Goal: Task Accomplishment & Management: Manage account settings

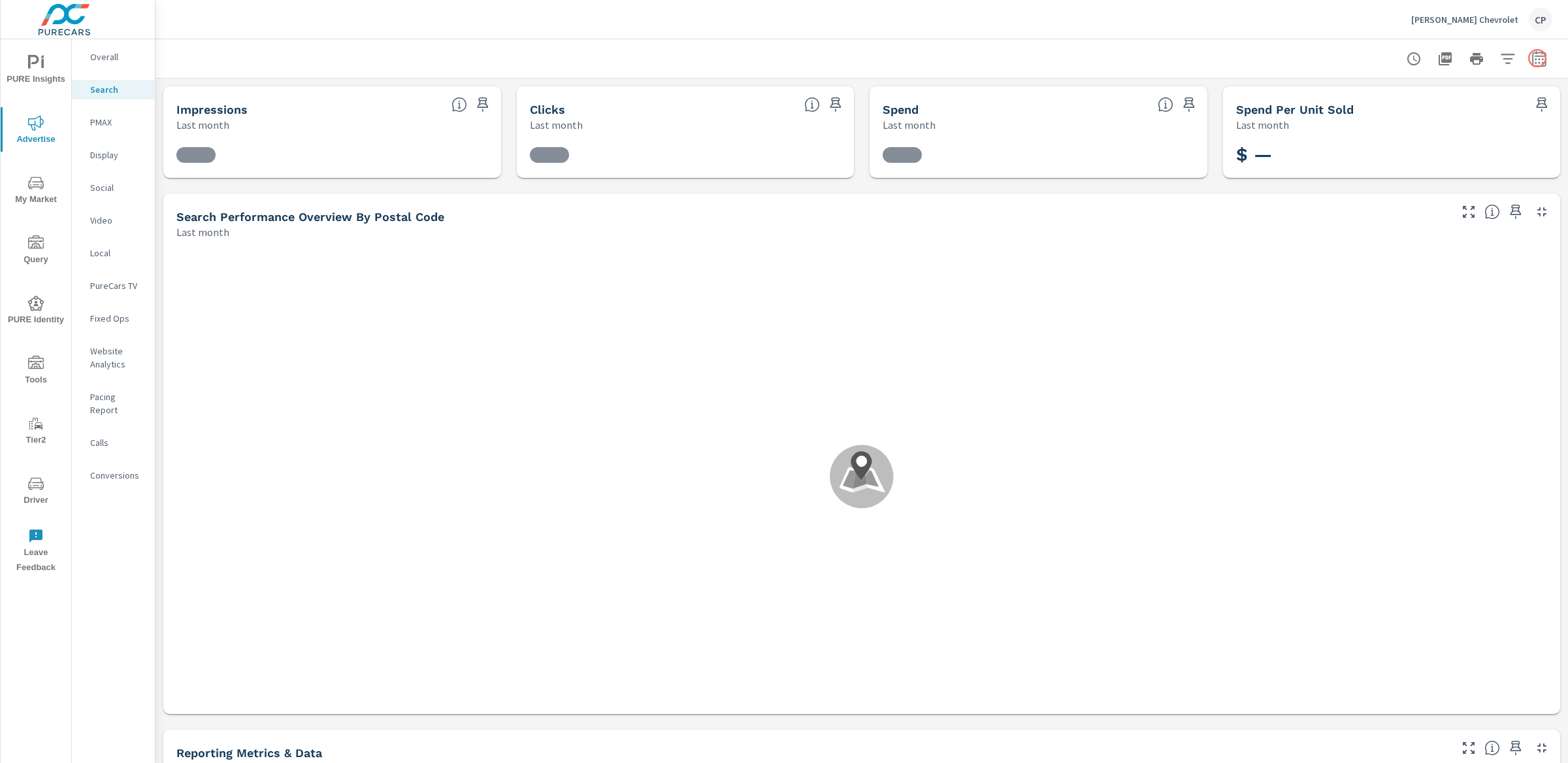
click at [1534, 68] on button "button" at bounding box center [1539, 58] width 26 height 26
select select "Last month"
click at [1455, 100] on select "Custom [DATE] Last week Last 7 days Last 14 days Last 30 days Last 45 days Last…" at bounding box center [1422, 113] width 130 height 26
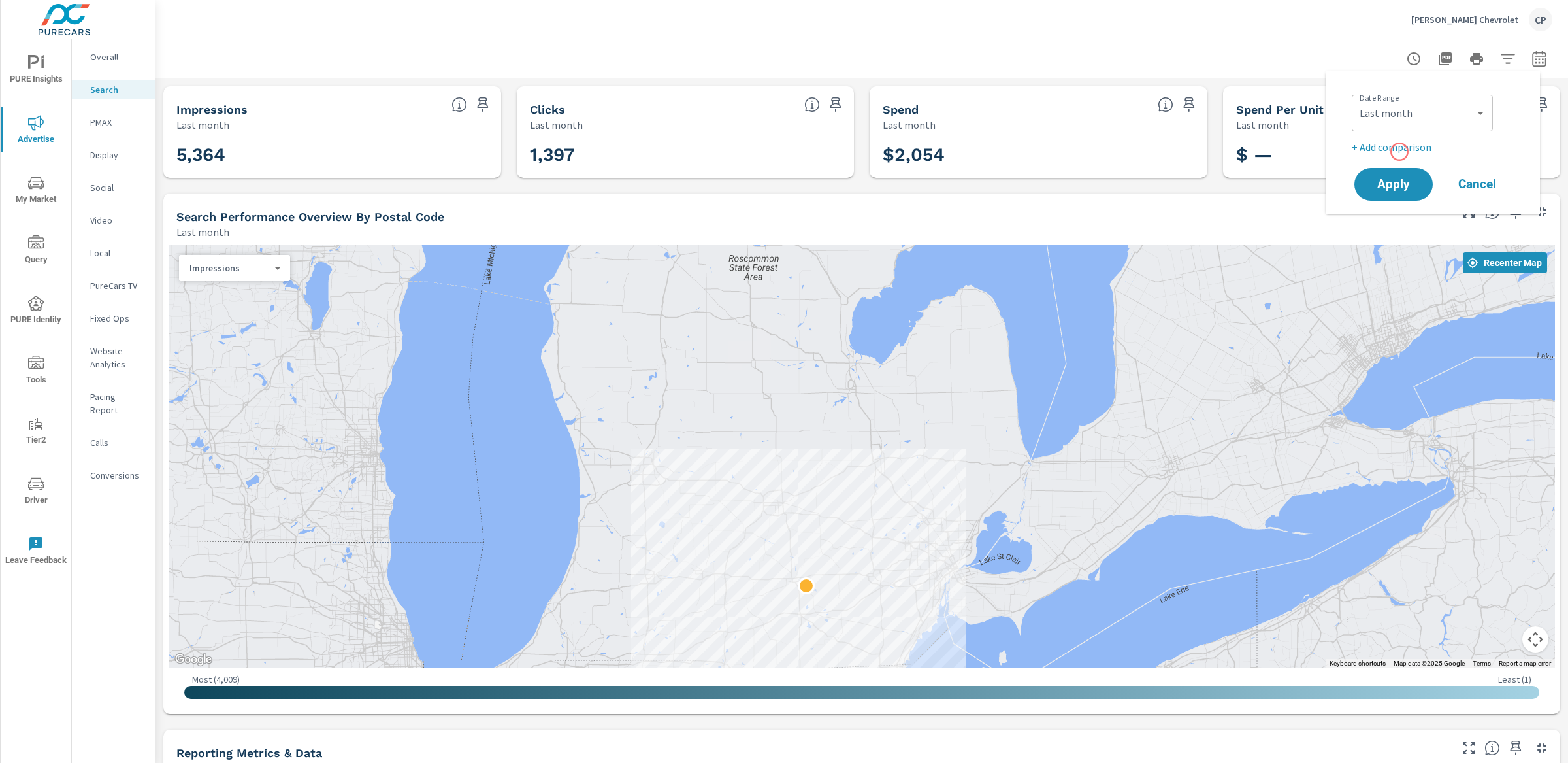
click at [1399, 152] on p "+ Add comparison" at bounding box center [1435, 147] width 167 height 16
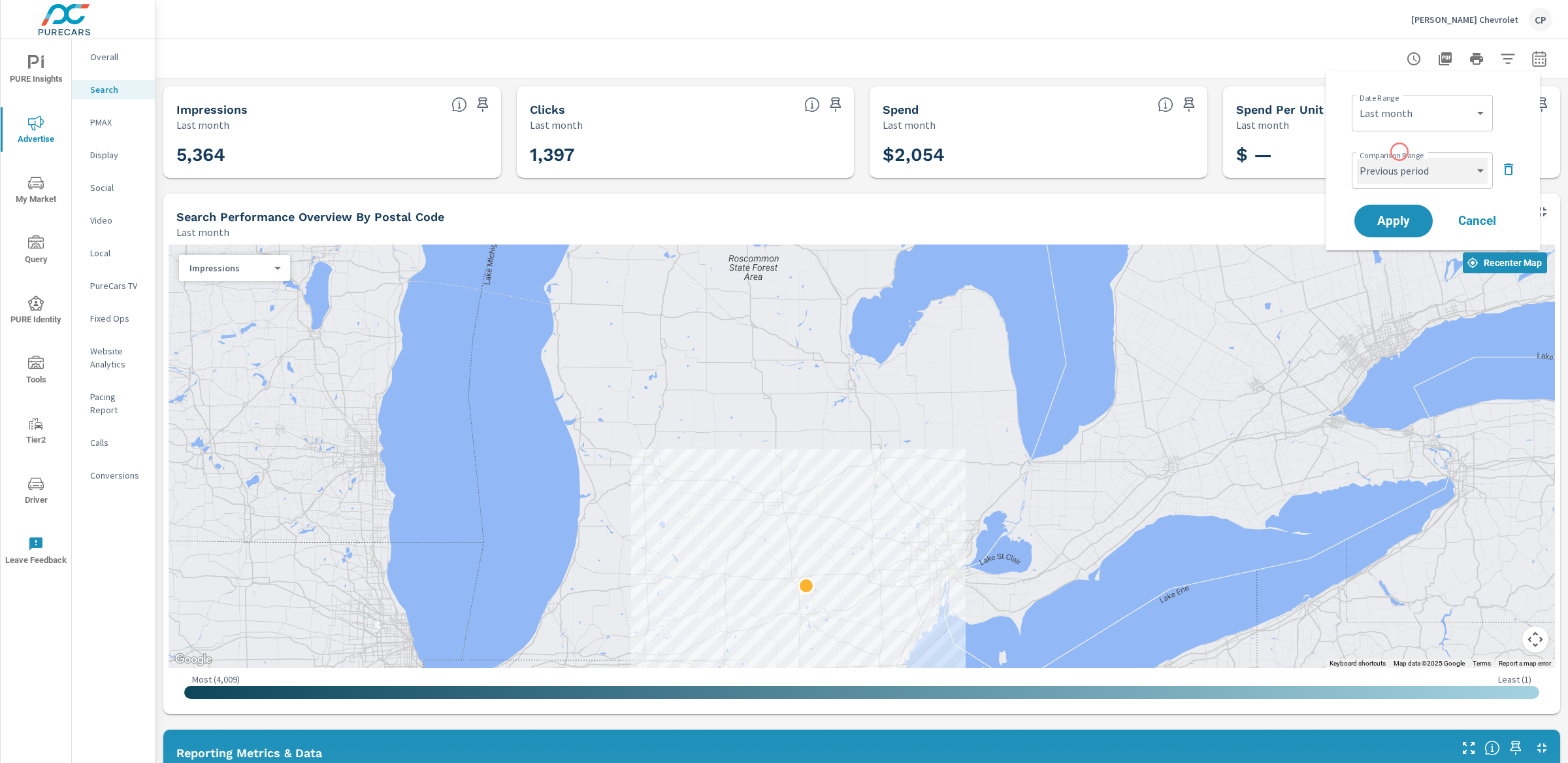
click at [1404, 175] on select "Custom Previous period Previous month Previous year" at bounding box center [1422, 170] width 130 height 26
select select "Previous month"
drag, startPoint x: 1404, startPoint y: 176, endPoint x: 1403, endPoint y: 198, distance: 22.0
click at [1403, 199] on div "Date Range Custom [DATE] Last week Last 7 days Last 14 days Last 30 days Last 4…" at bounding box center [1433, 161] width 183 height 158
click at [1405, 218] on span "Apply" at bounding box center [1393, 221] width 53 height 13
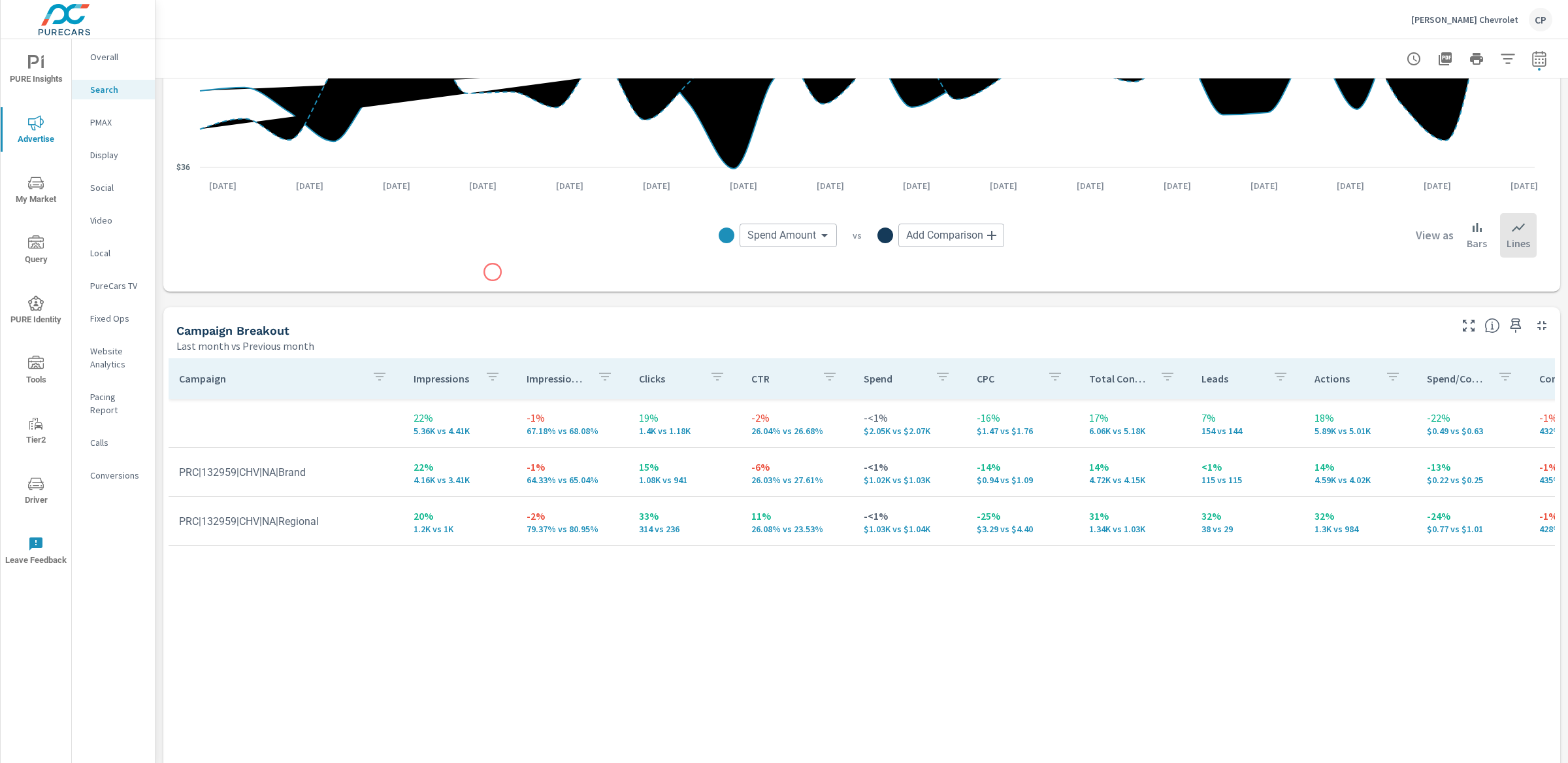
scroll to position [975, 0]
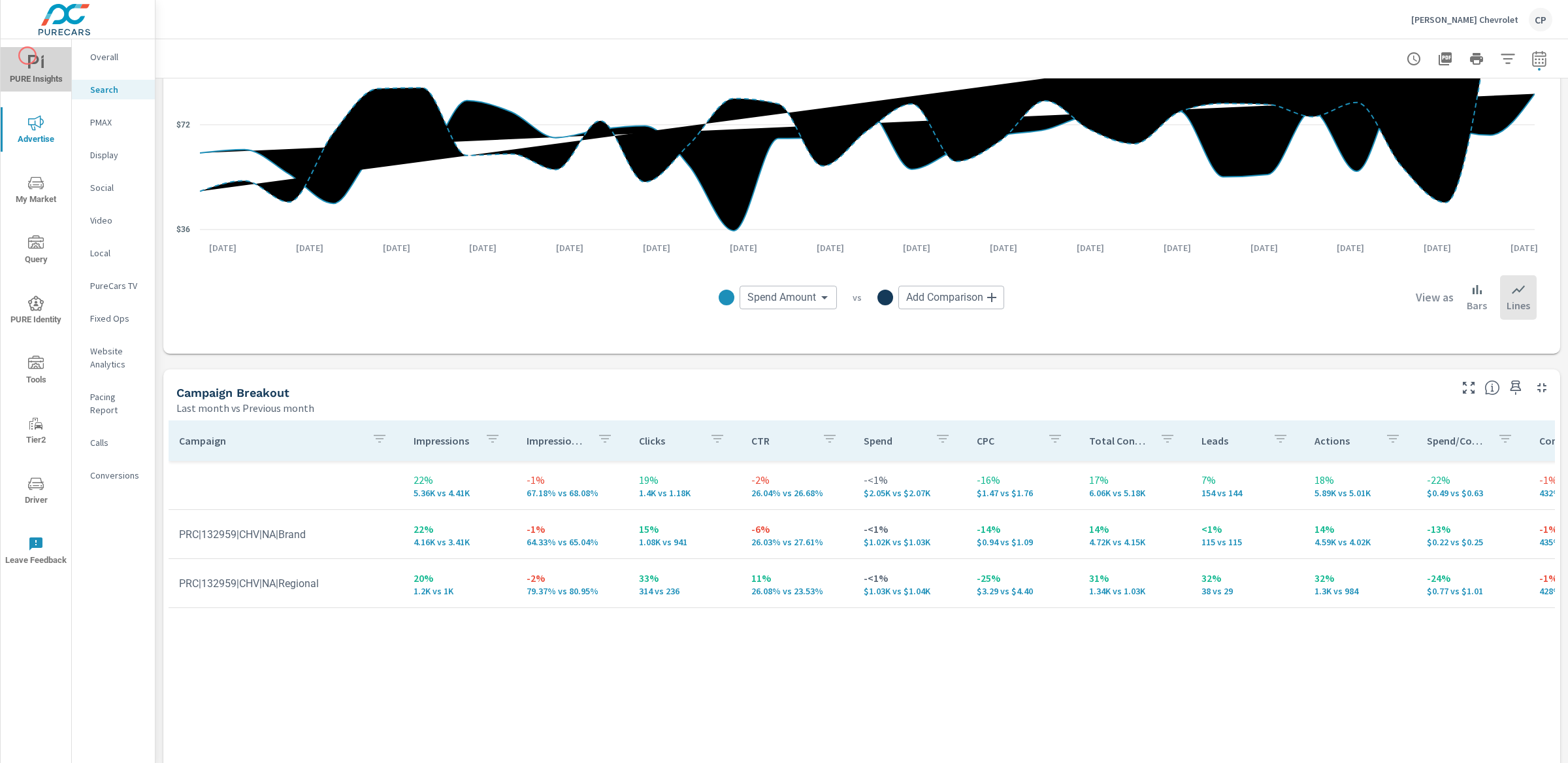
click at [28, 56] on icon "nav menu" at bounding box center [36, 63] width 16 height 16
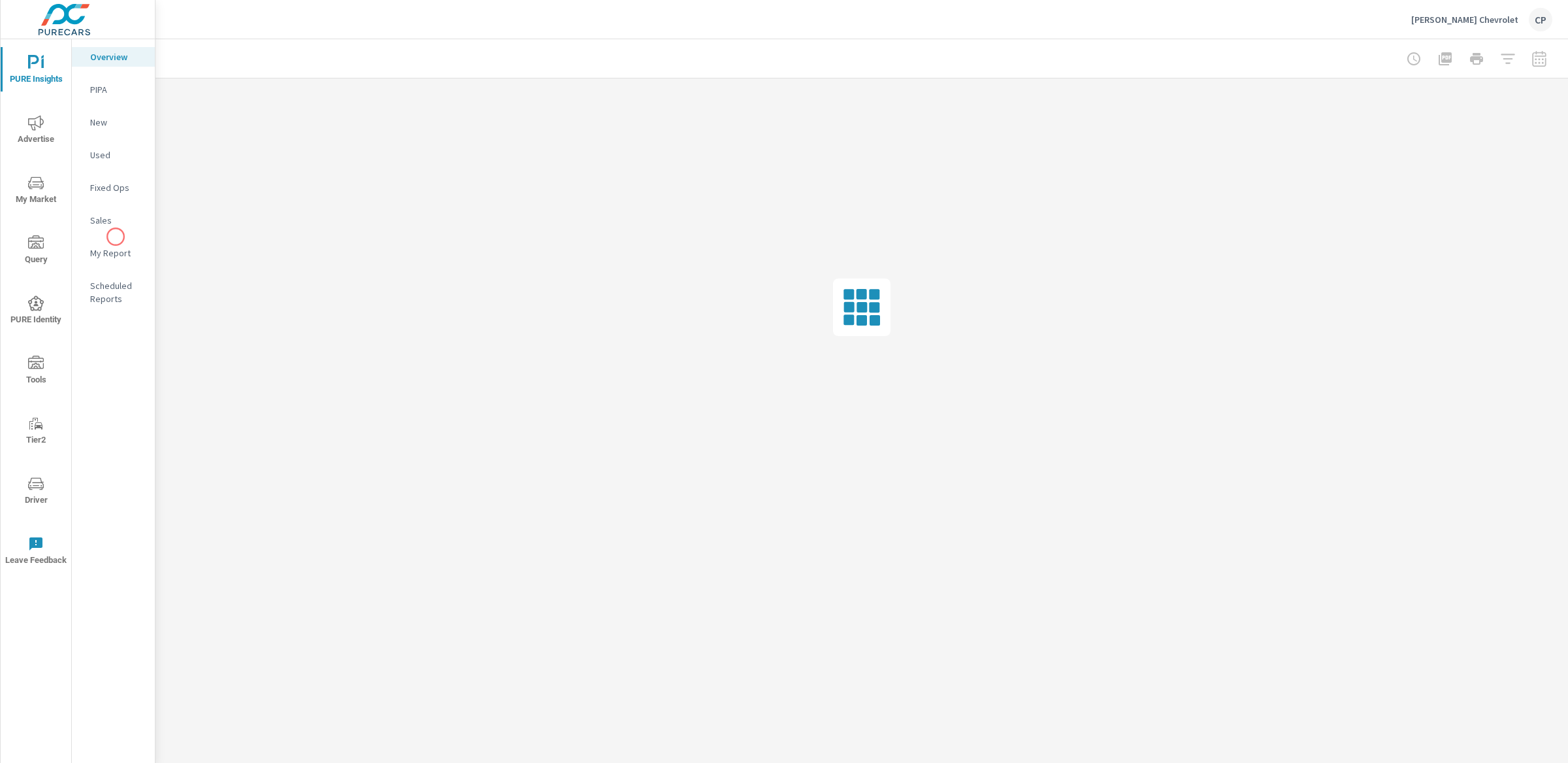
click at [115, 236] on nav "Overview PIPA New Used Fixed Ops Sales My Report Scheduled Reports" at bounding box center [113, 182] width 83 height 287
click at [122, 251] on p "My Report" at bounding box center [117, 253] width 54 height 13
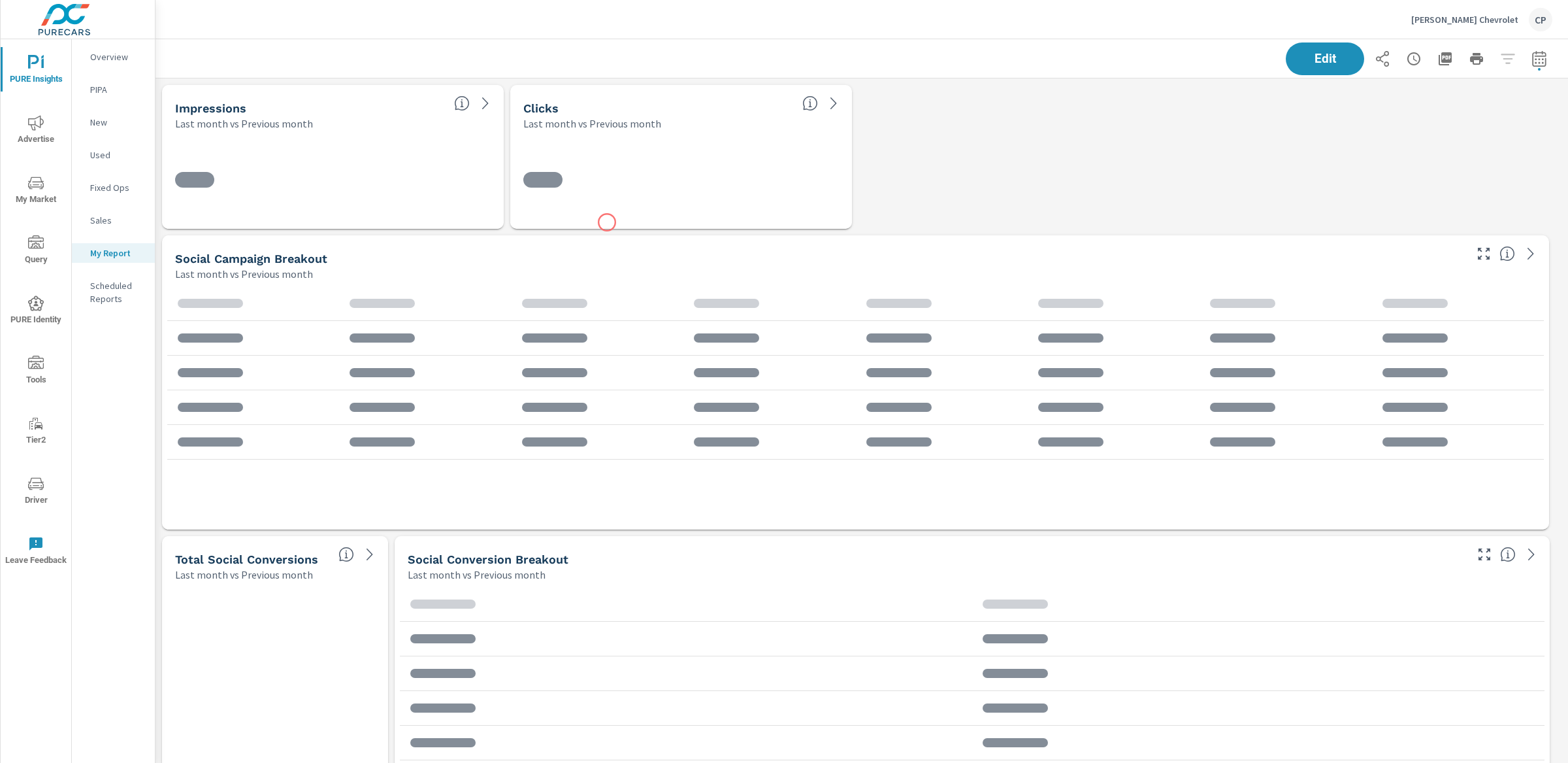
scroll to position [3638, 1426]
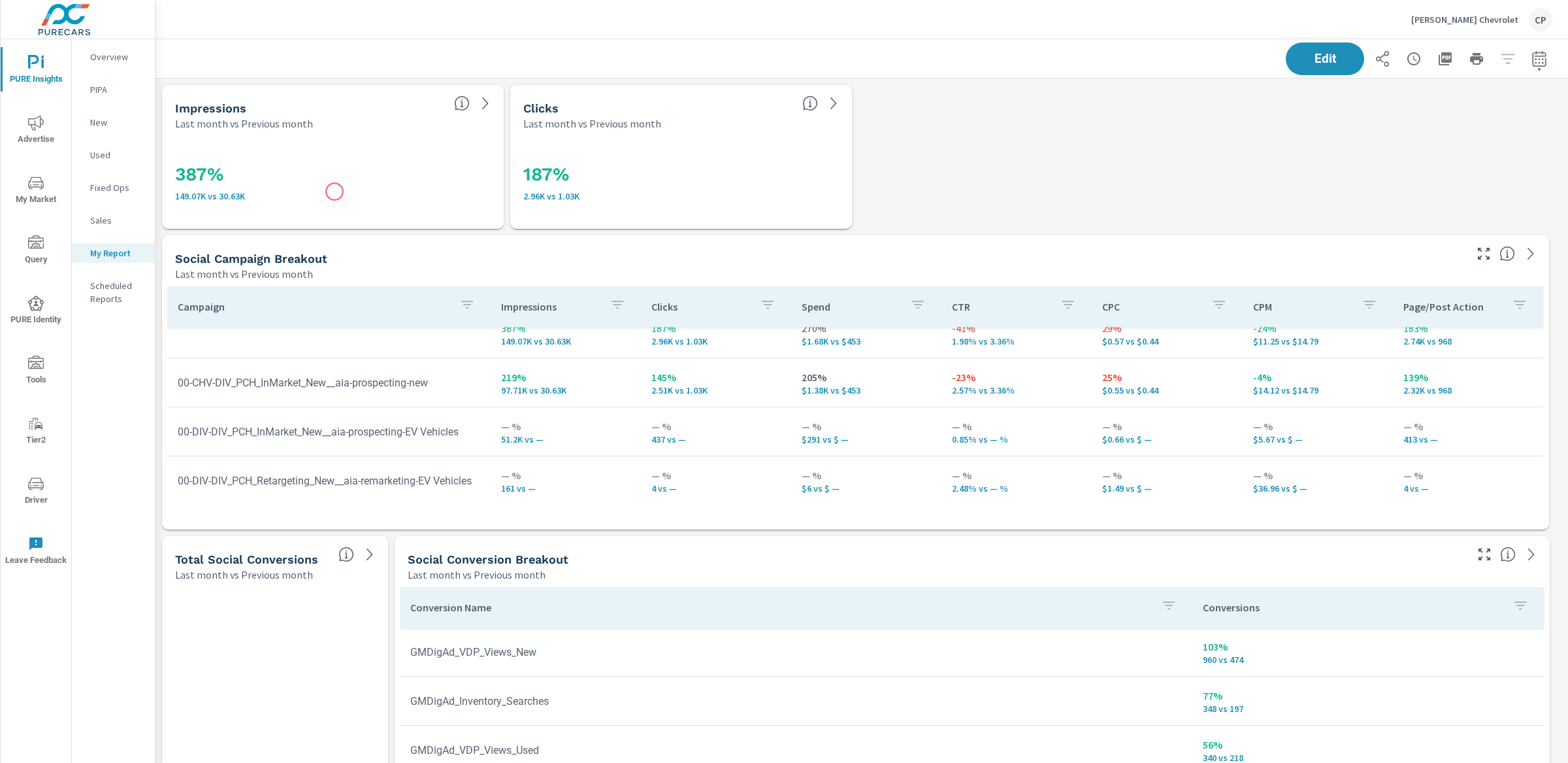
scroll to position [3638, 1426]
click at [1531, 52] on icon "button" at bounding box center [1539, 59] width 16 height 16
select select "Last month"
select select "Previous month"
click at [1515, 171] on icon "button" at bounding box center [1509, 169] width 16 height 16
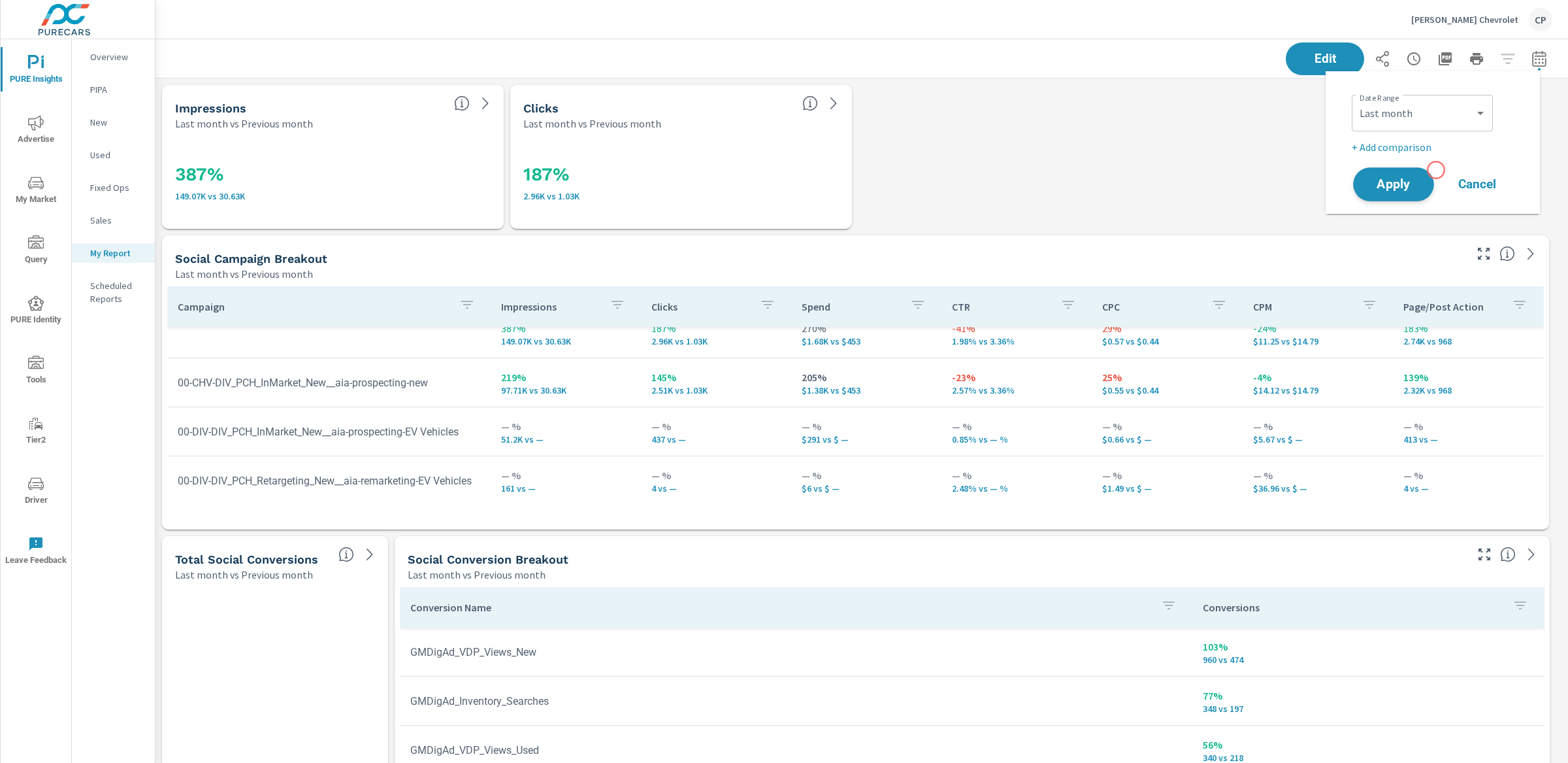
click at [1413, 176] on button "Apply" at bounding box center [1394, 184] width 81 height 34
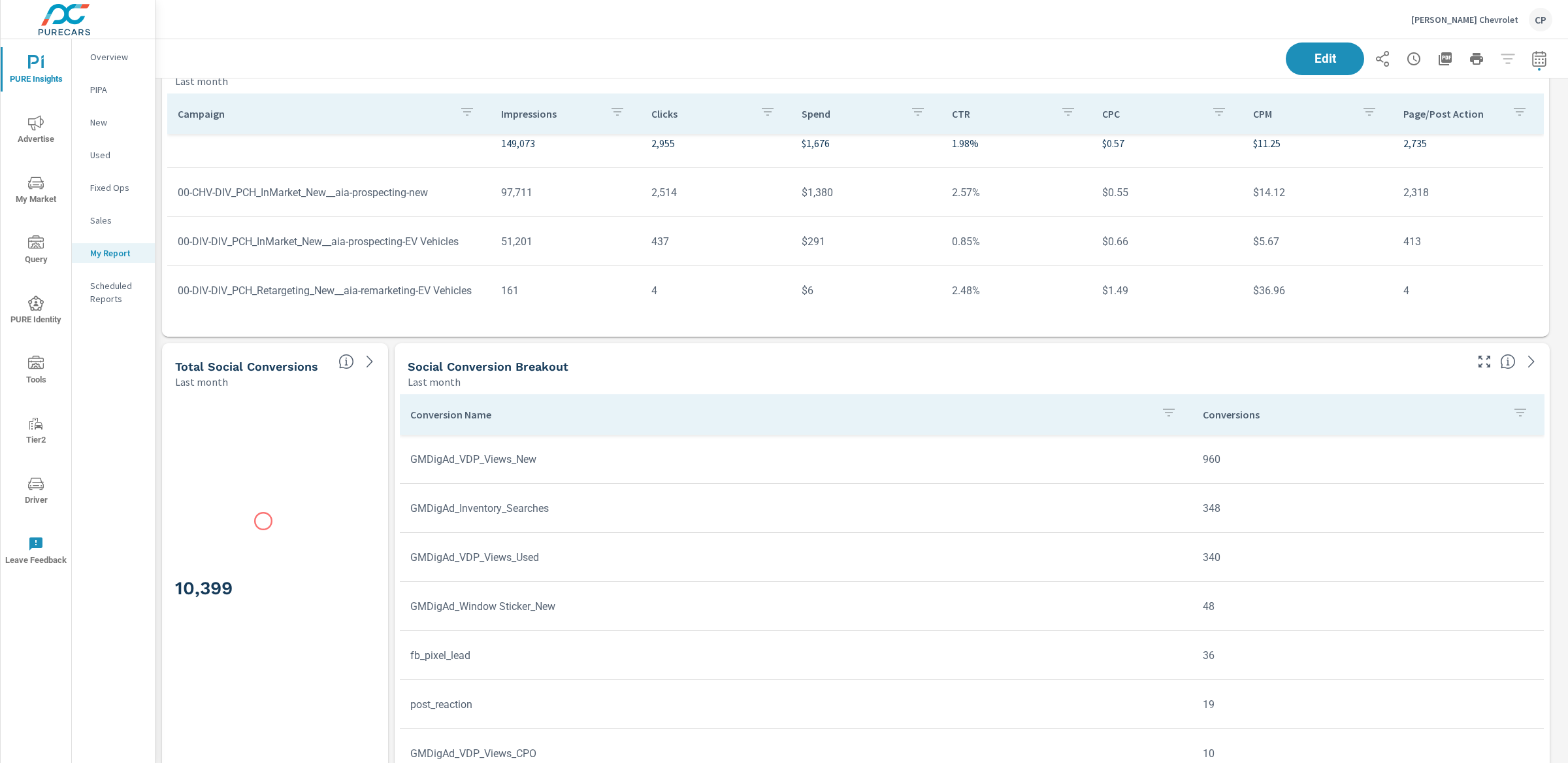
scroll to position [204, 0]
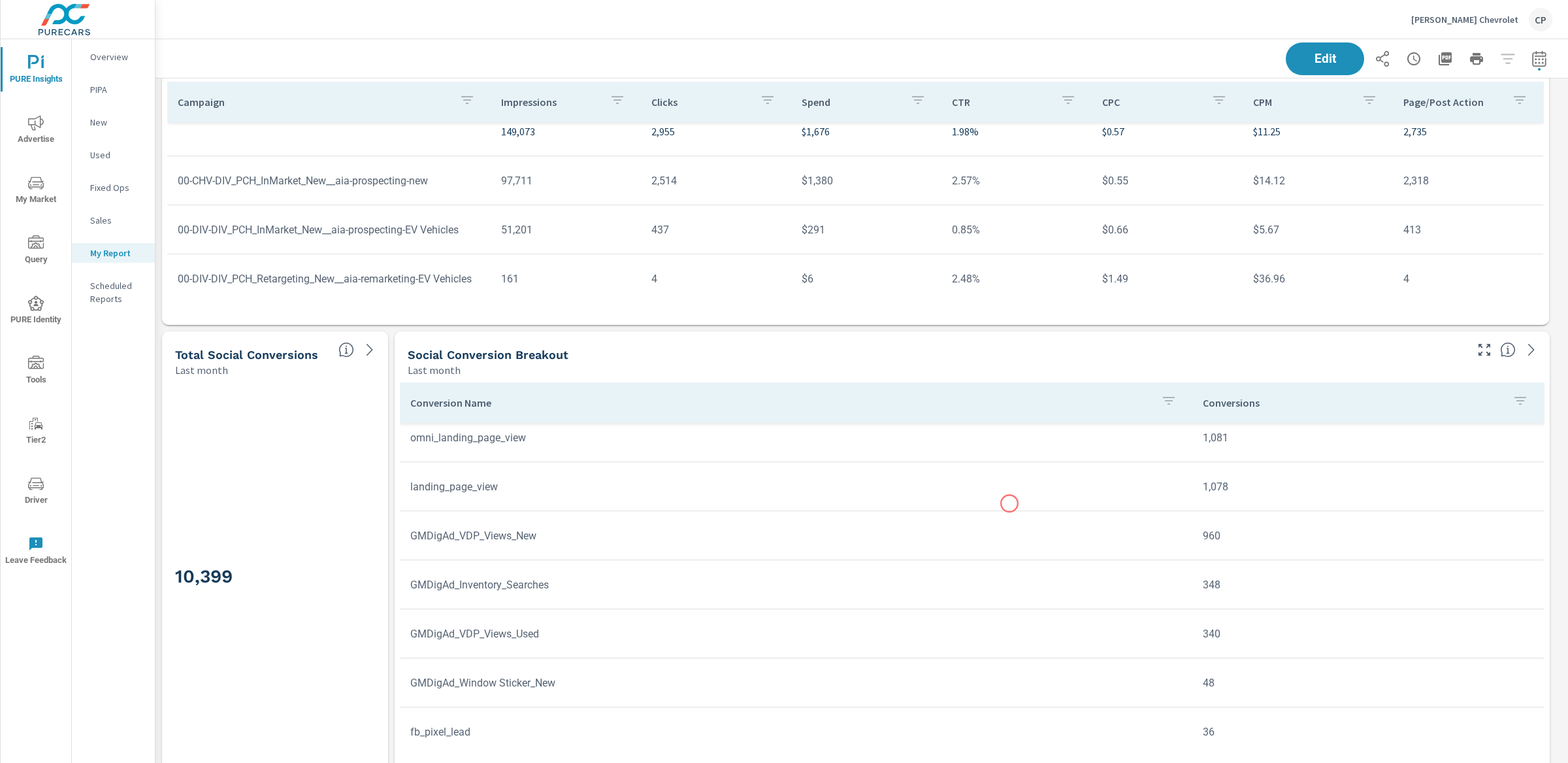
scroll to position [137, 0]
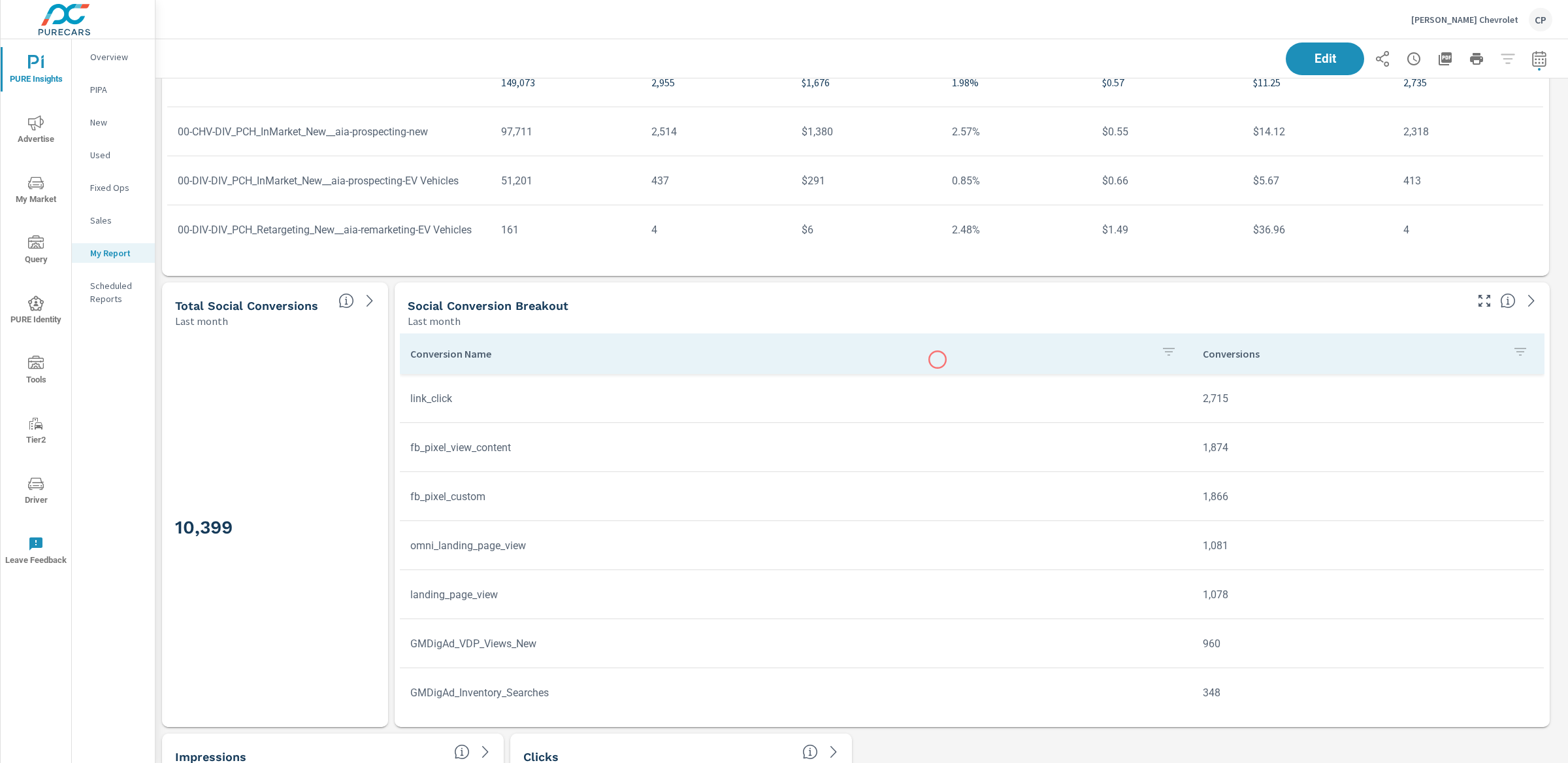
scroll to position [255, 0]
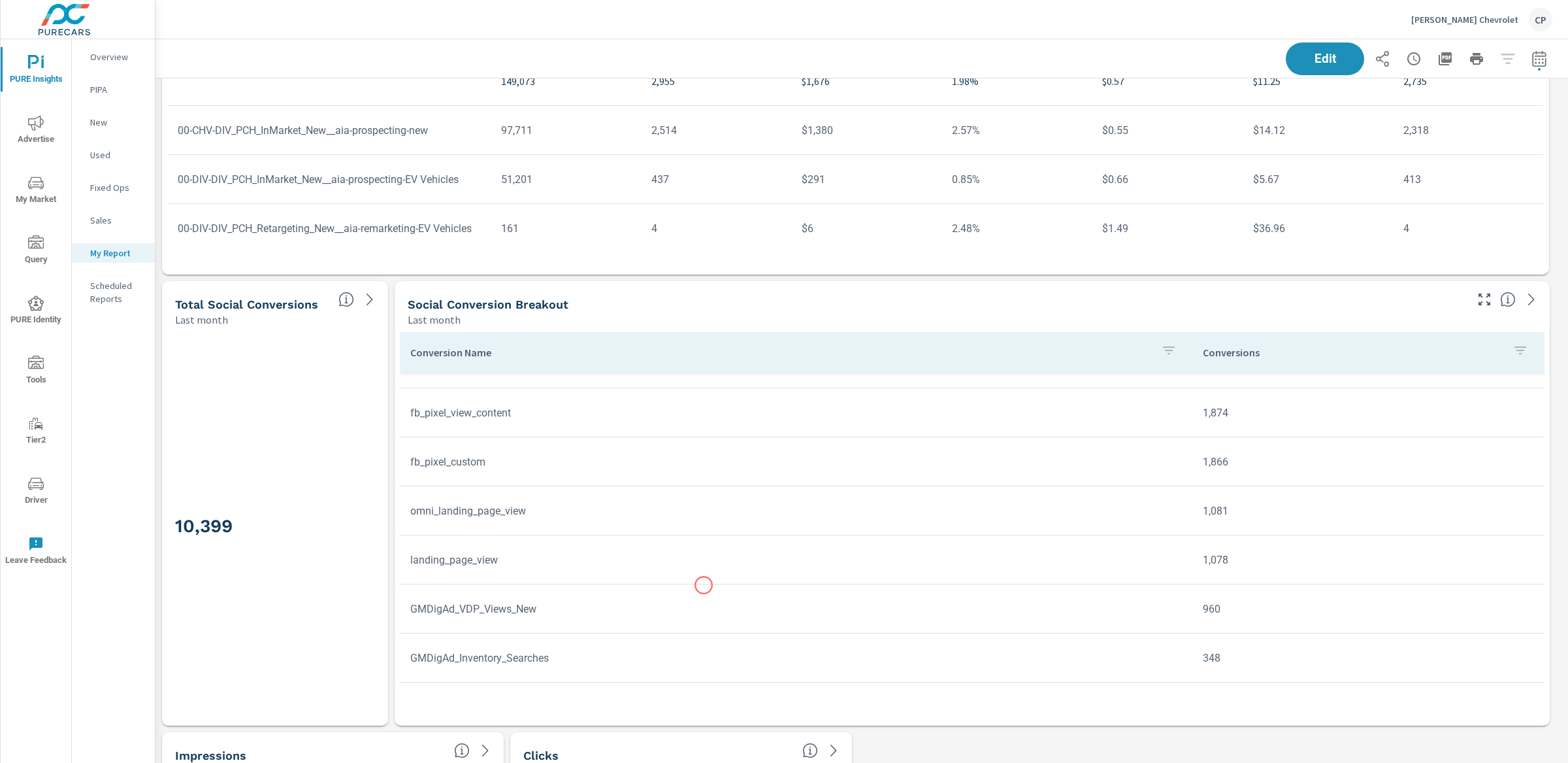
scroll to position [35, 0]
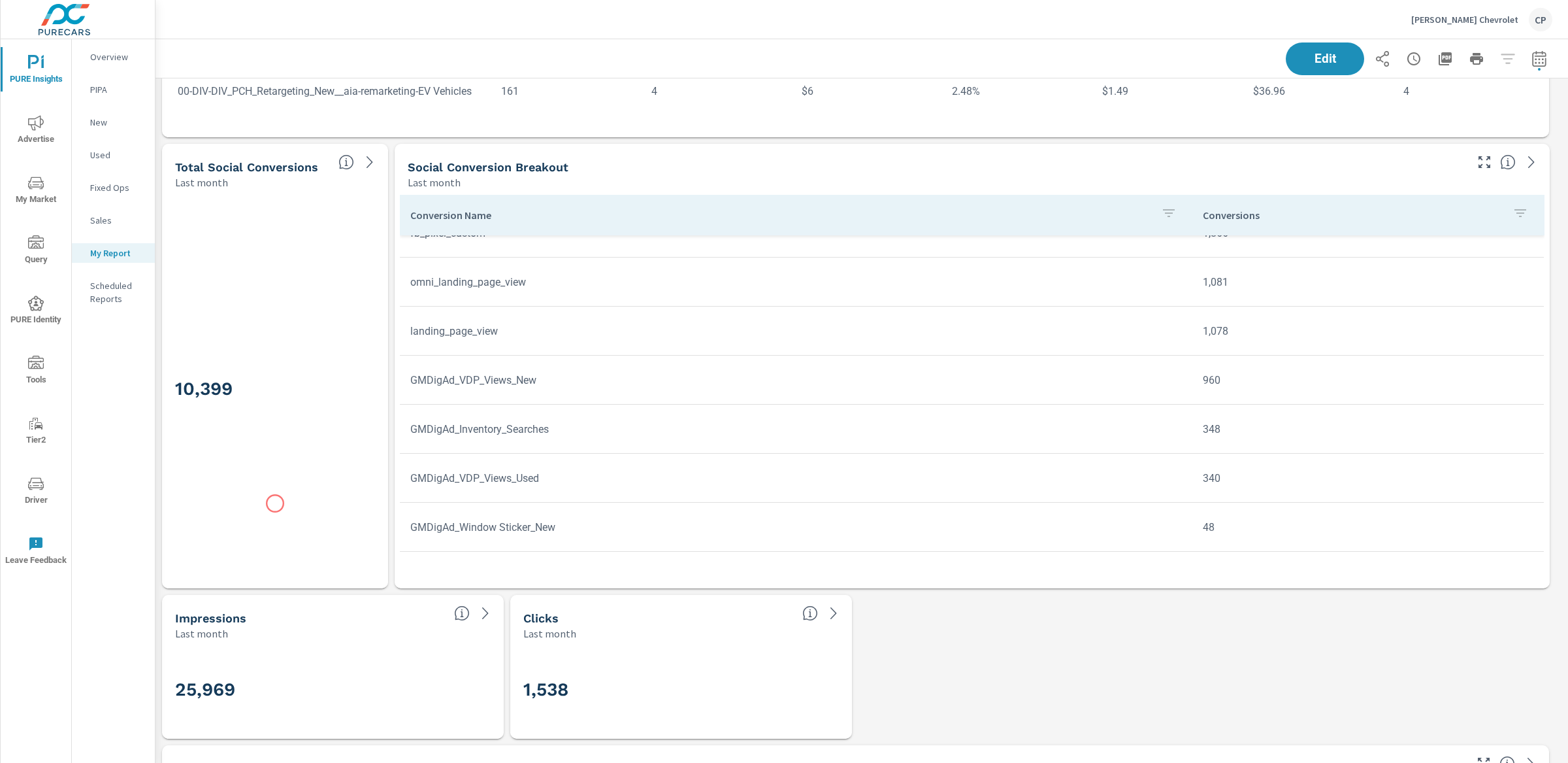
scroll to position [420, 0]
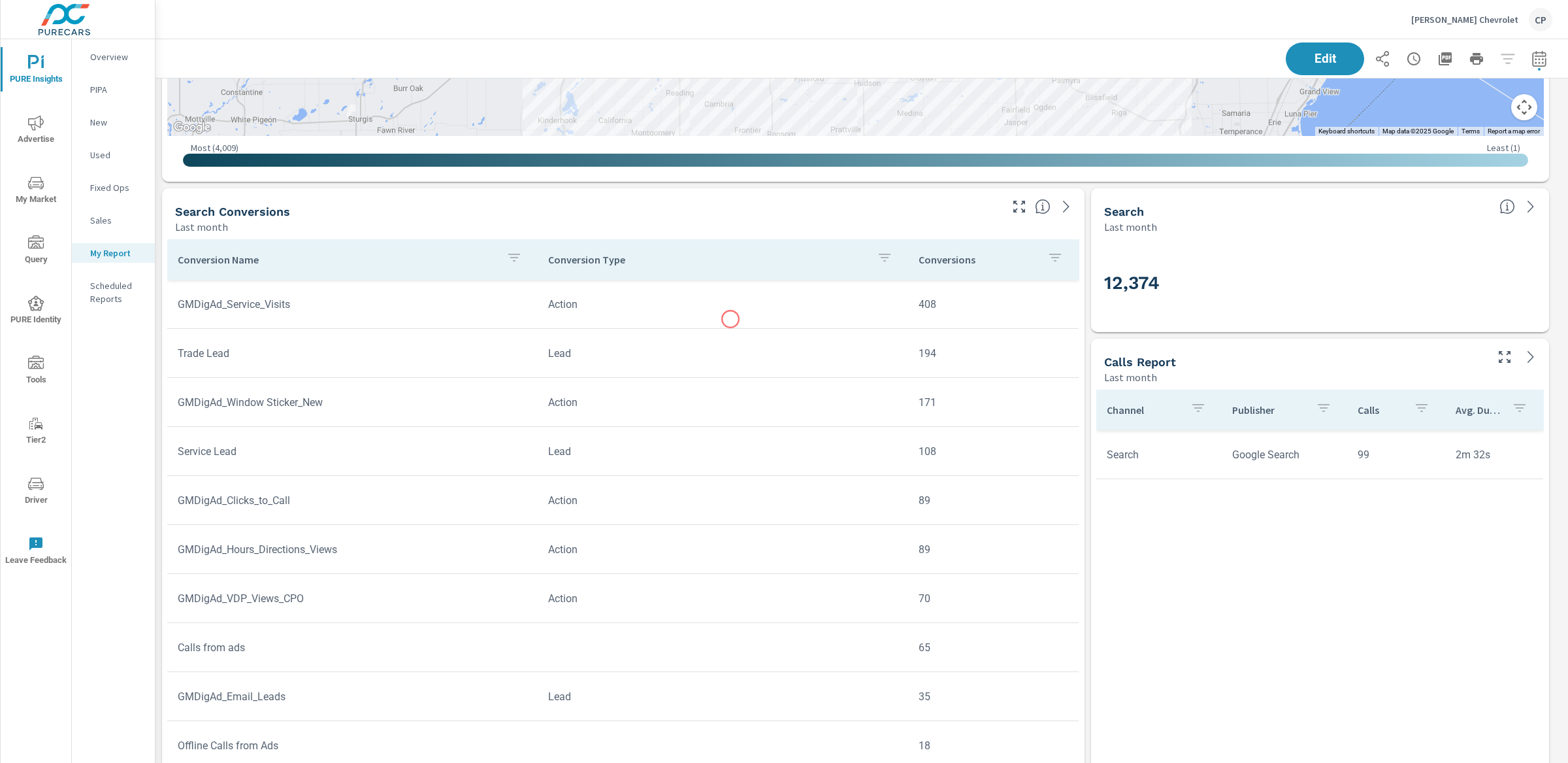
scroll to position [2929, 0]
